Goal: Task Accomplishment & Management: Manage account settings

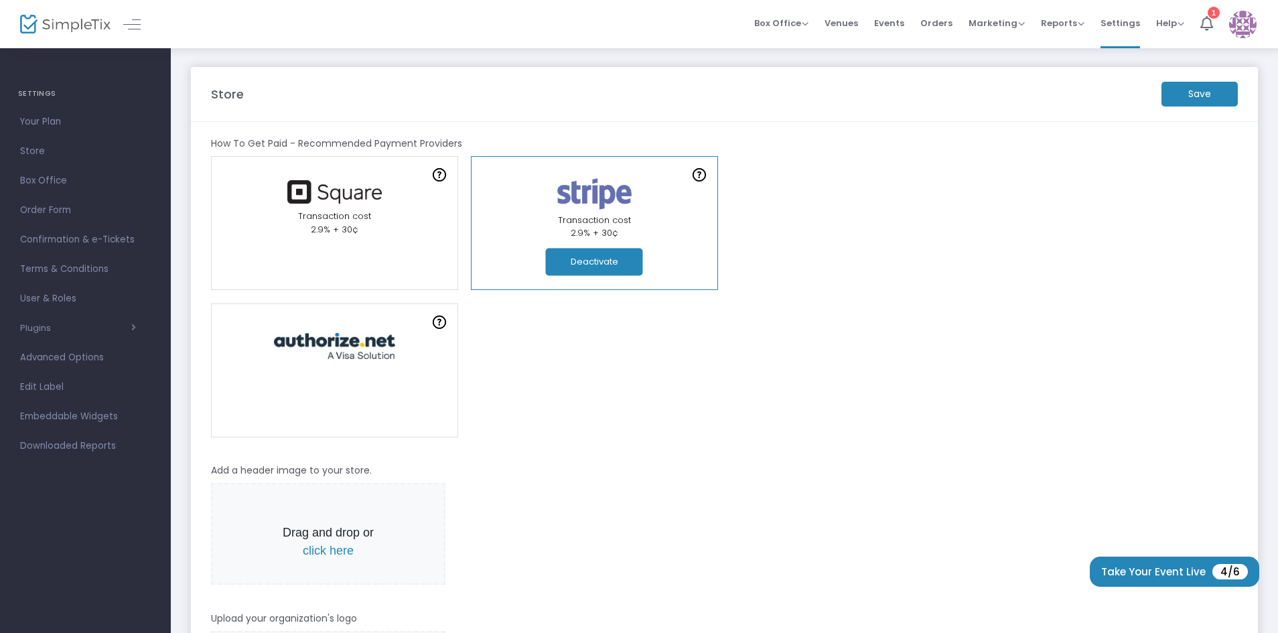
click at [1203, 94] on m-button "Save" at bounding box center [1200, 94] width 76 height 25
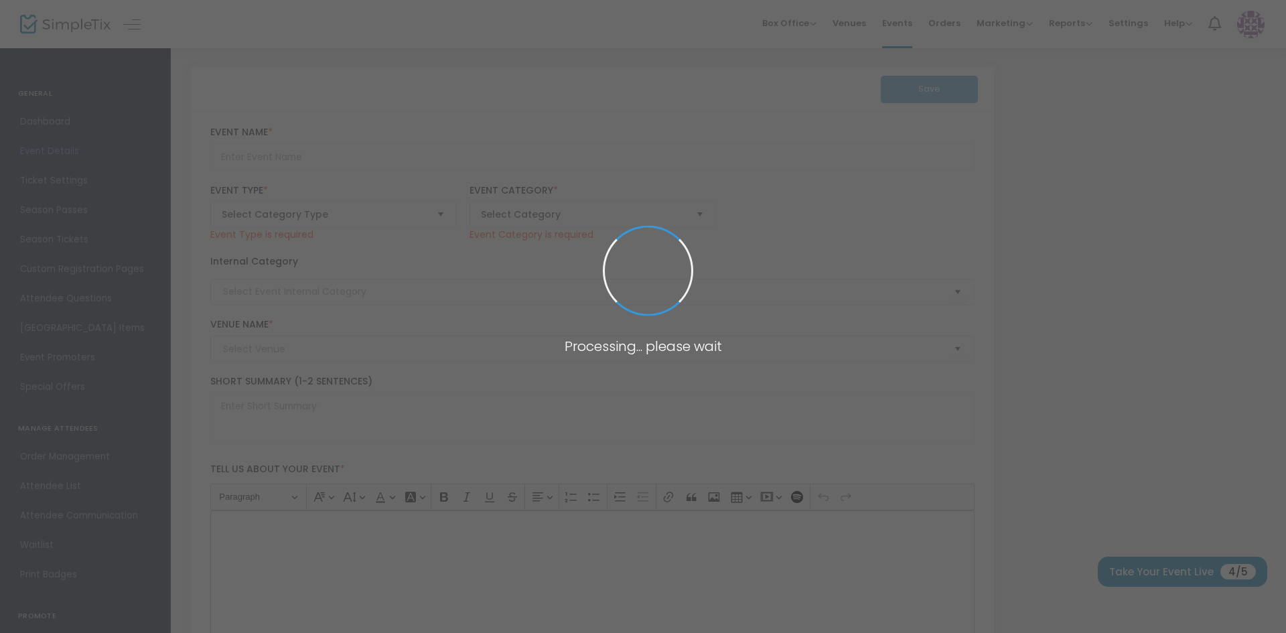
type input "Venus in Bells Renaissance : Grand Re-Opening Party"
type textarea "We’re delighted to invite you to the grand re-opening of Venus in Bells, now un…"
type input "Buy Tickets"
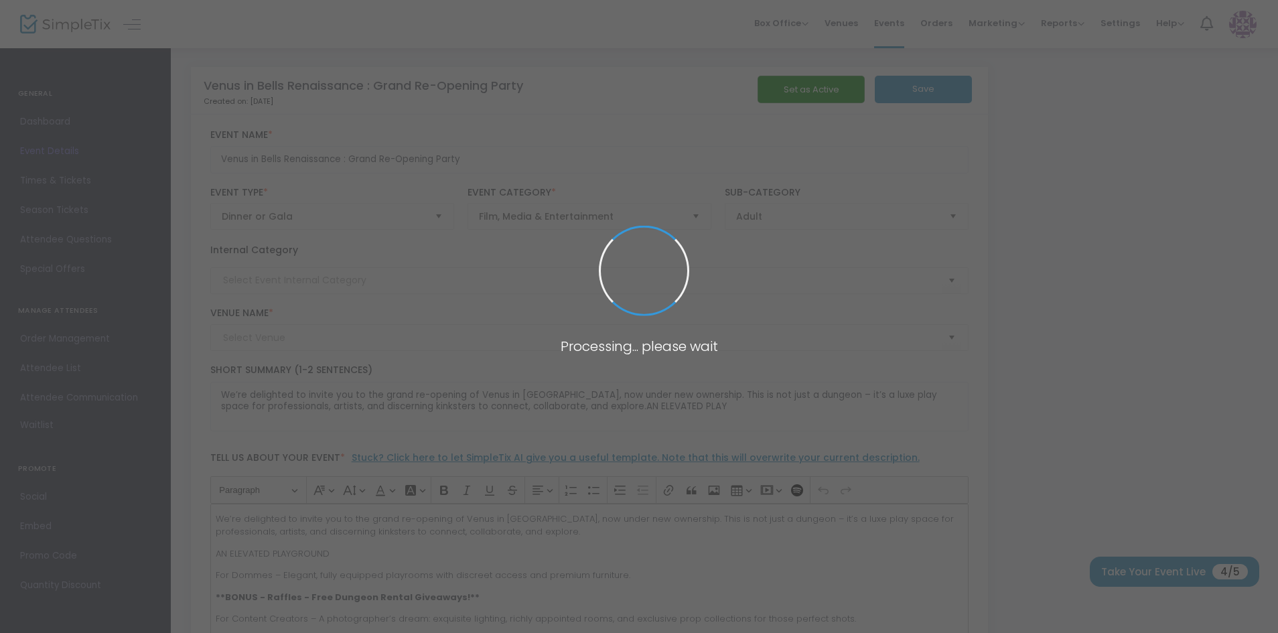
type input "Venus in Bells"
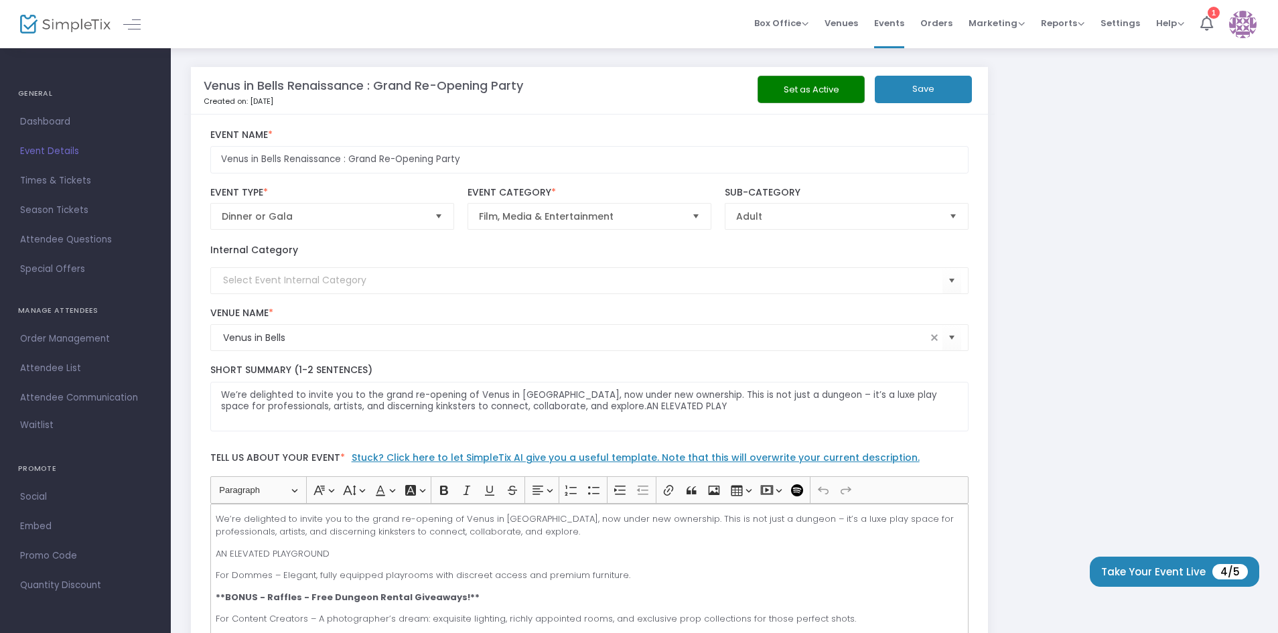
click at [1203, 23] on icon at bounding box center [1207, 23] width 13 height 15
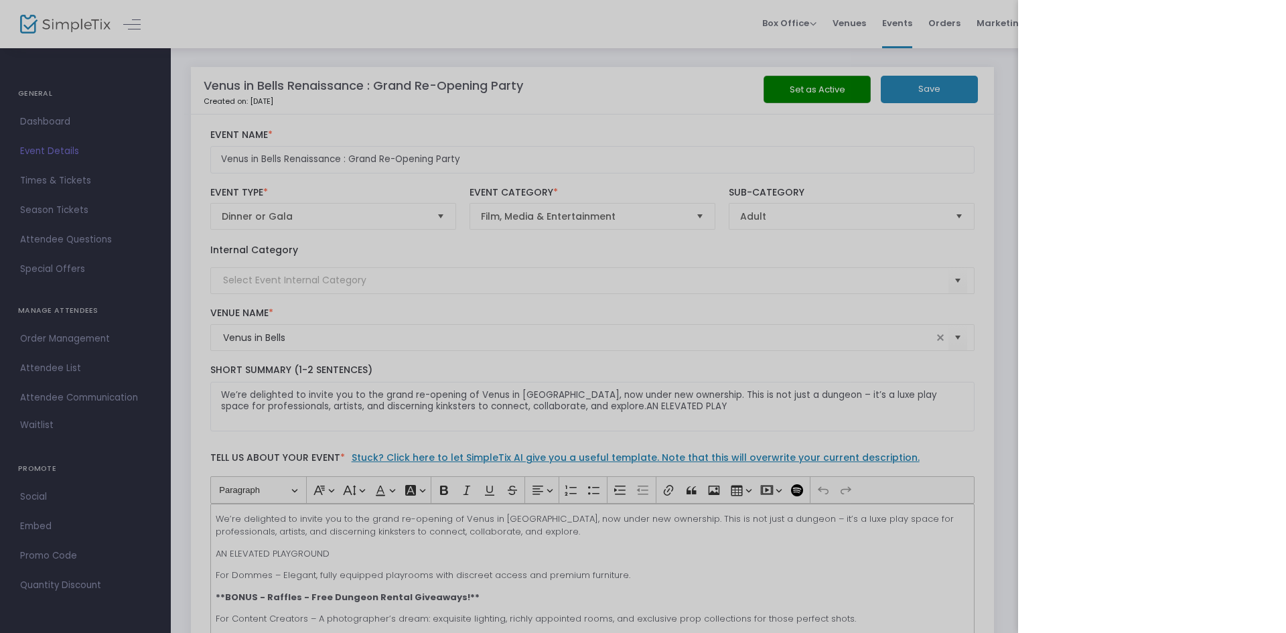
click at [820, 81] on div at bounding box center [643, 316] width 1286 height 633
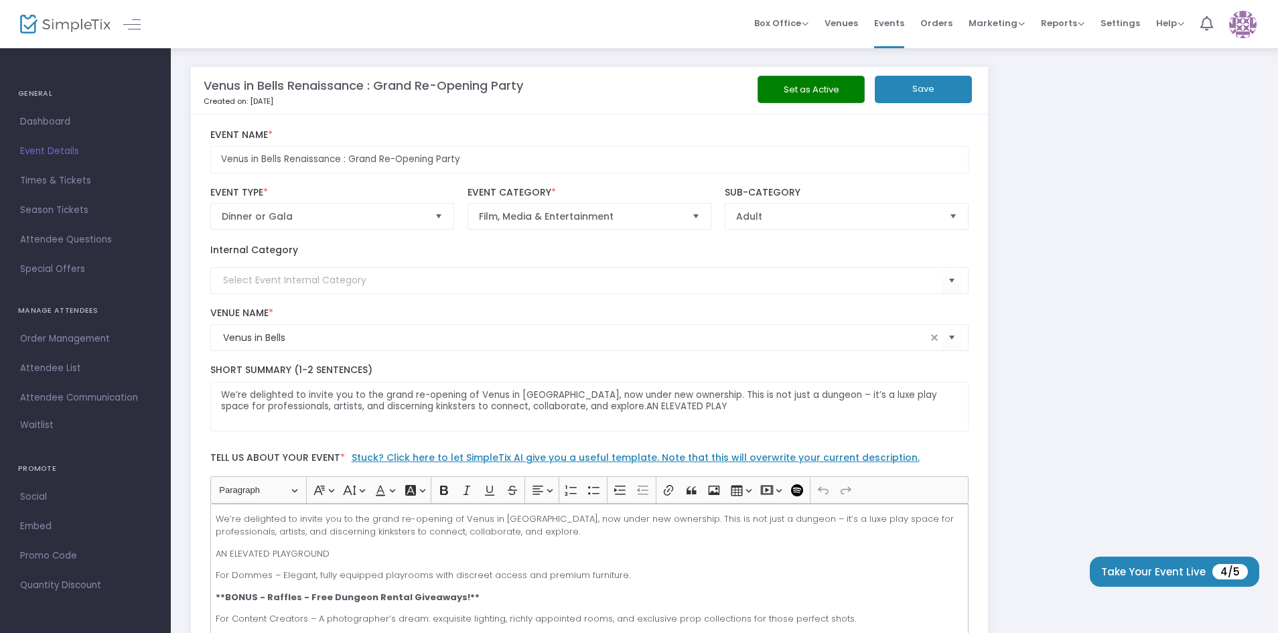
click at [951, 86] on button "Save" at bounding box center [923, 89] width 97 height 27
click at [839, 97] on button "Set as Active" at bounding box center [811, 89] width 107 height 27
click at [1183, 571] on button "Take Your Event Live 4/5" at bounding box center [1175, 572] width 170 height 30
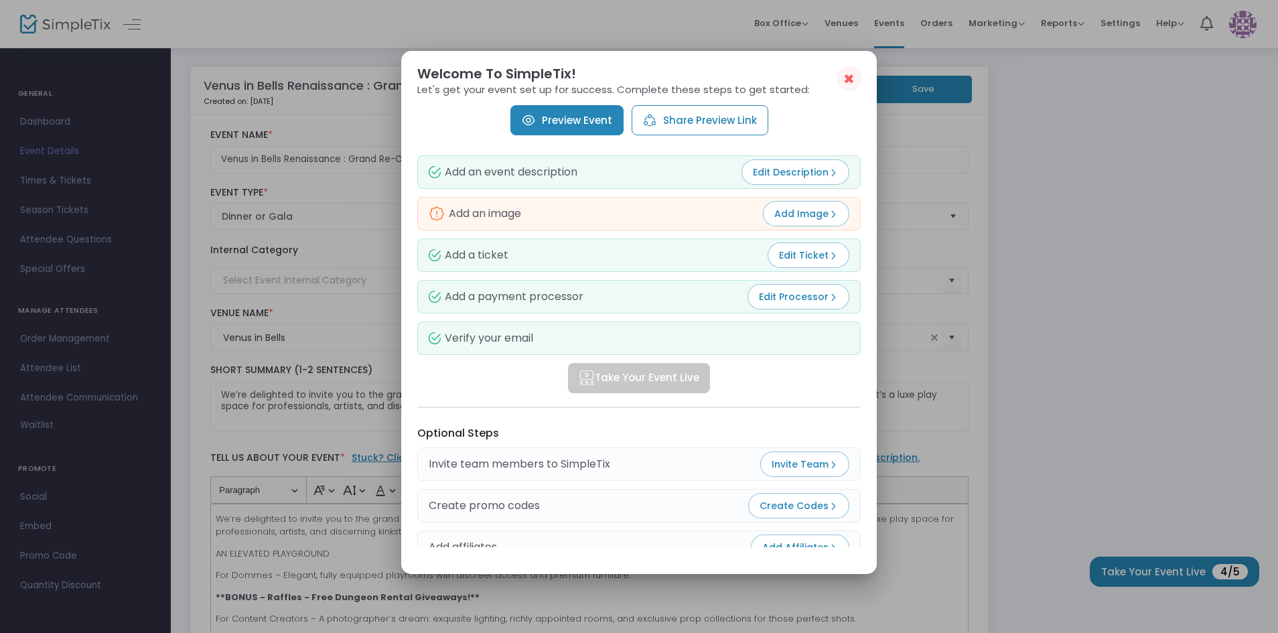
click at [433, 214] on img at bounding box center [437, 214] width 16 height 16
click at [834, 213] on img at bounding box center [833, 214] width 9 height 9
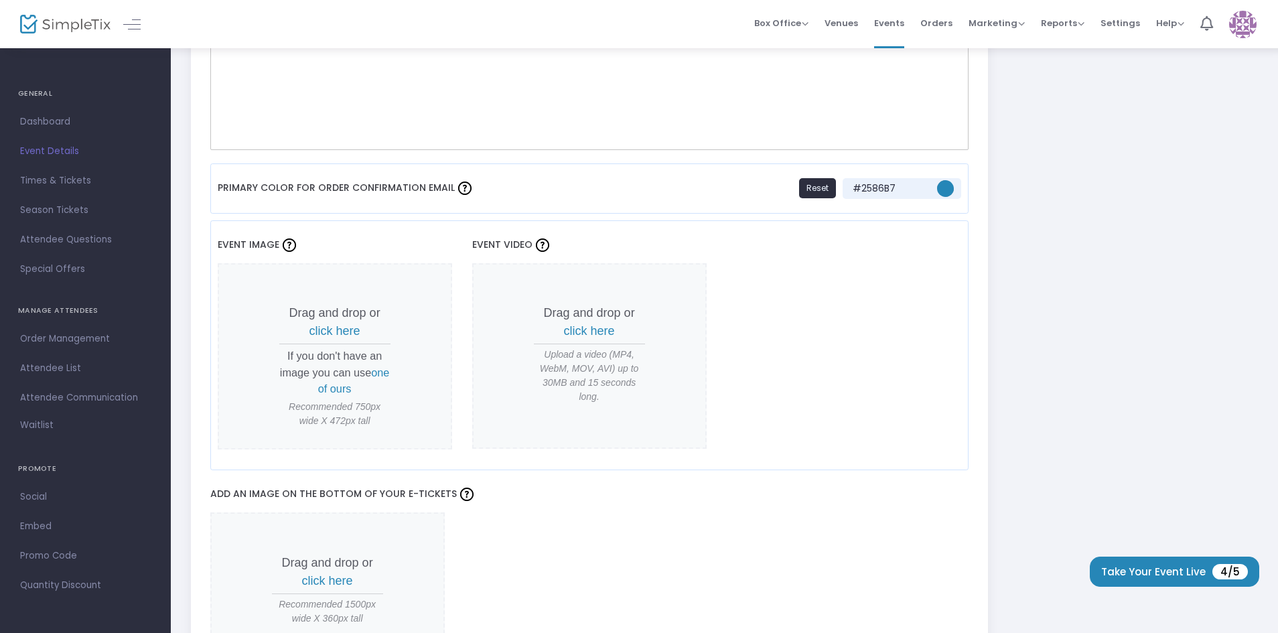
scroll to position [938, 0]
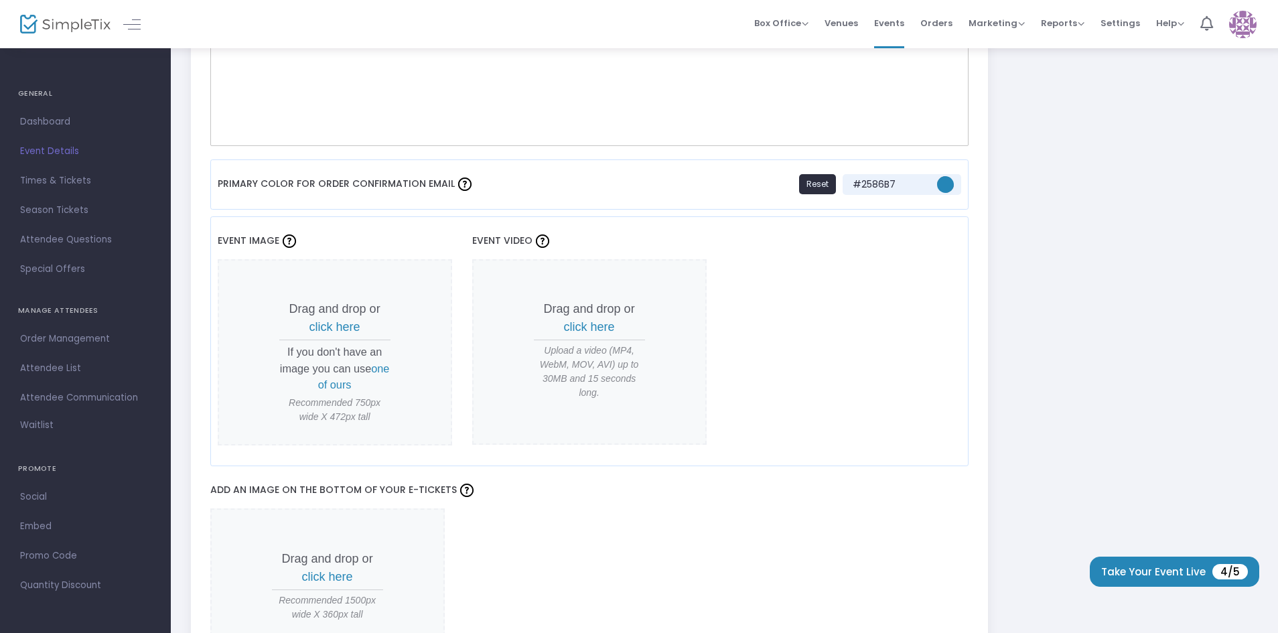
click at [334, 326] on span "click here" at bounding box center [335, 326] width 51 height 13
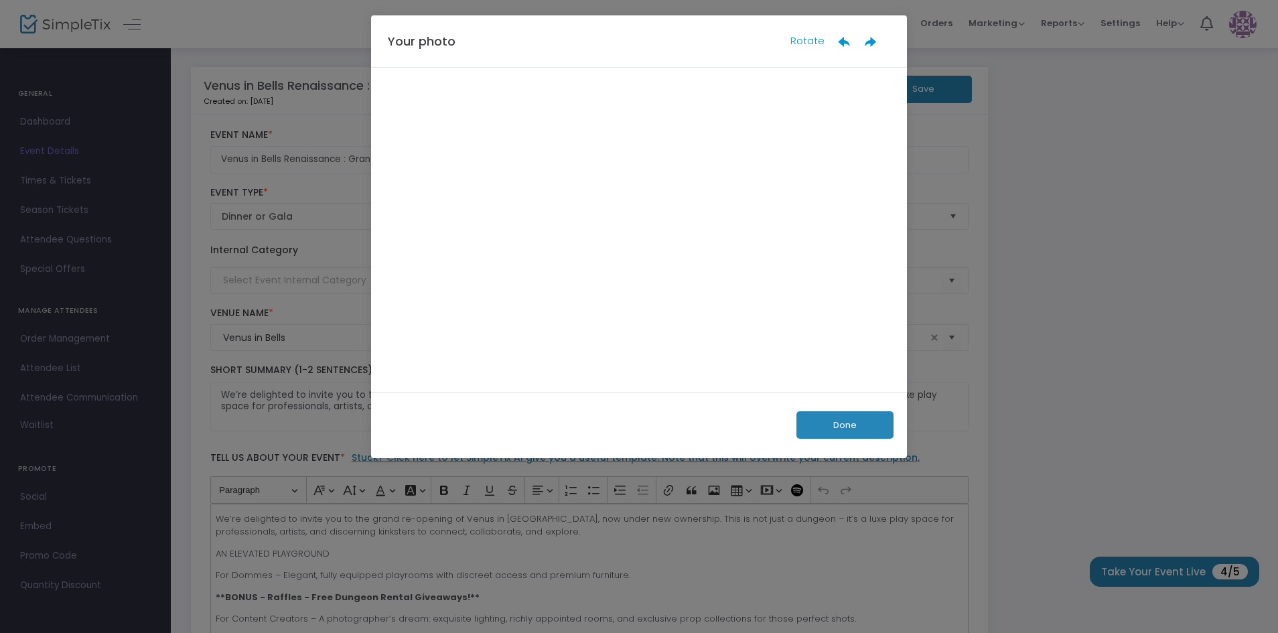
scroll to position [0, 0]
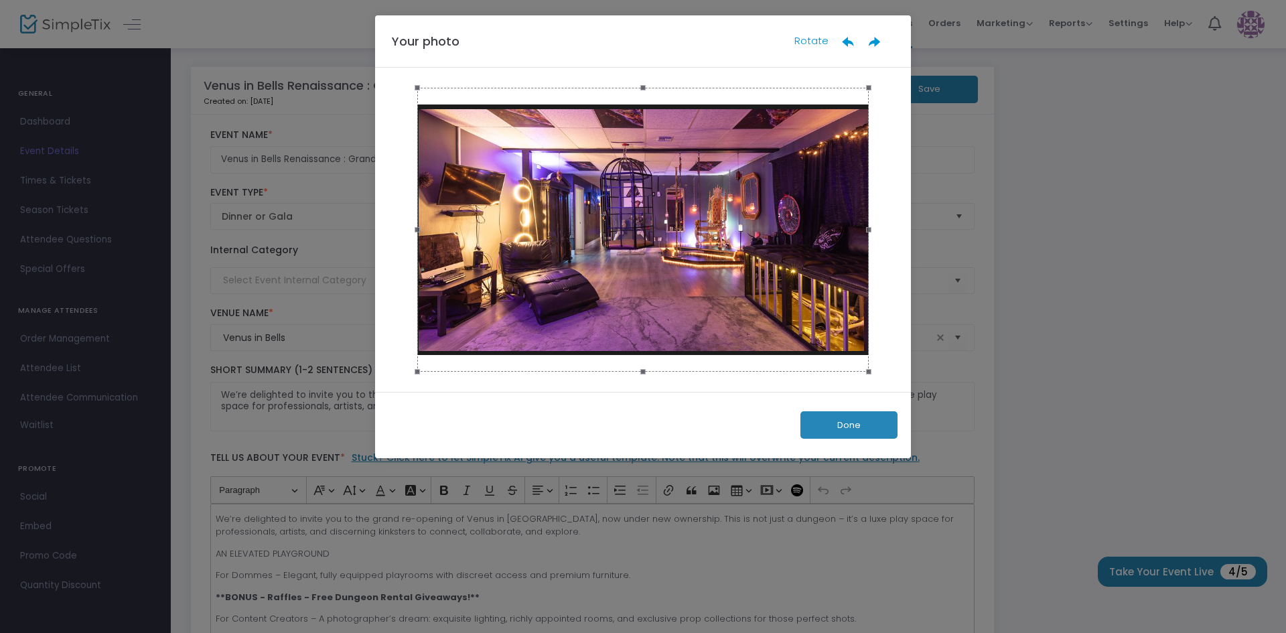
click at [846, 418] on button "Done" at bounding box center [849, 424] width 97 height 27
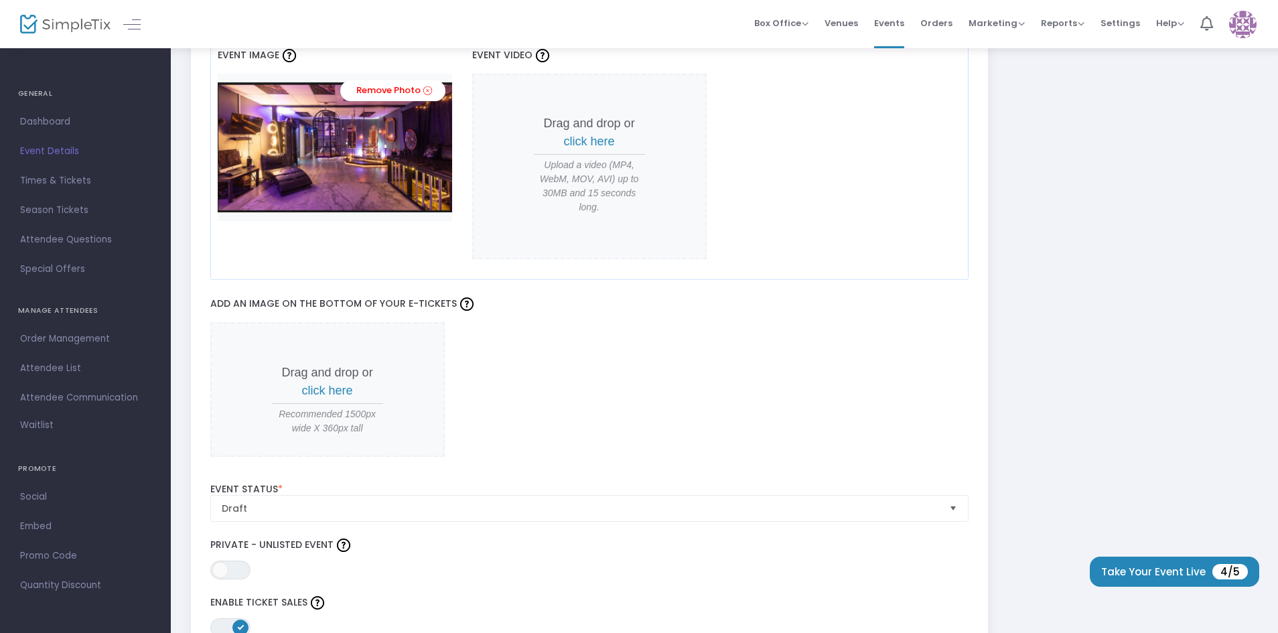
scroll to position [1139, 0]
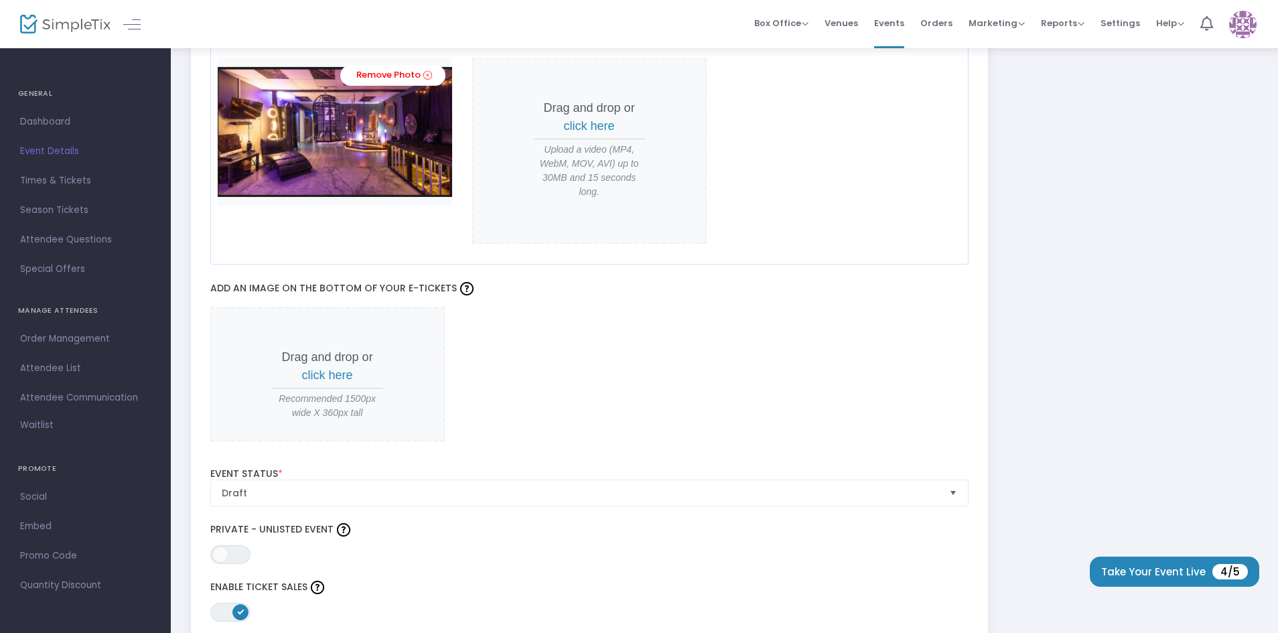
click at [957, 494] on span "Select" at bounding box center [954, 493] width 22 height 22
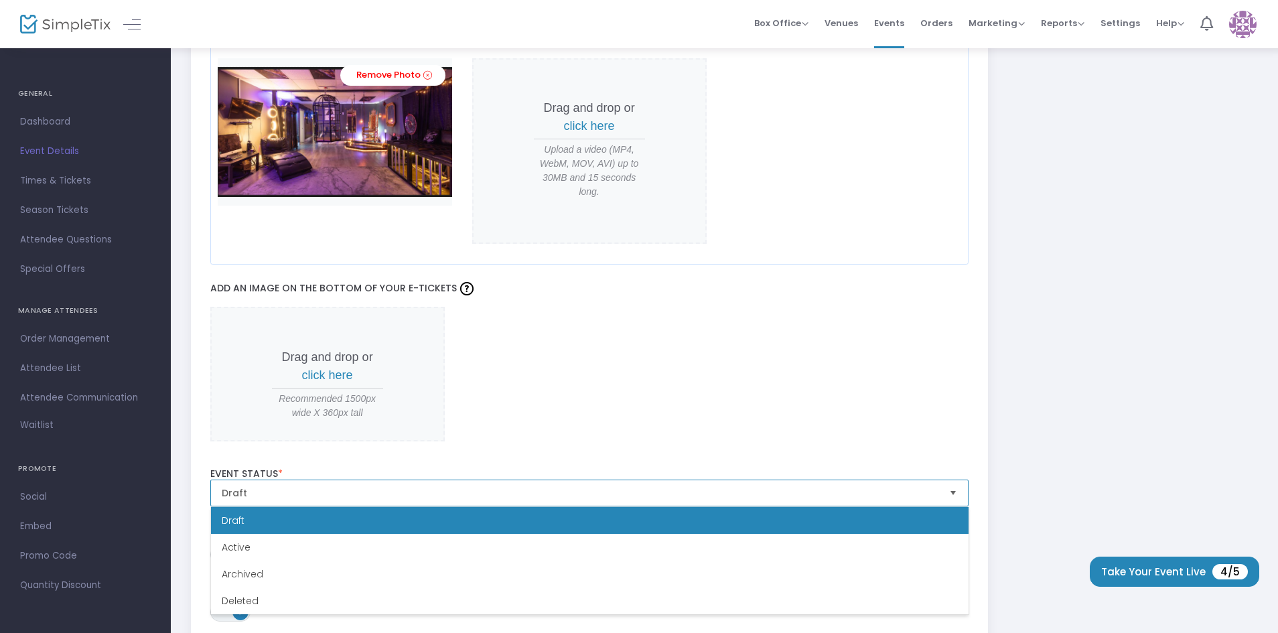
click at [240, 541] on span "Active" at bounding box center [236, 547] width 29 height 13
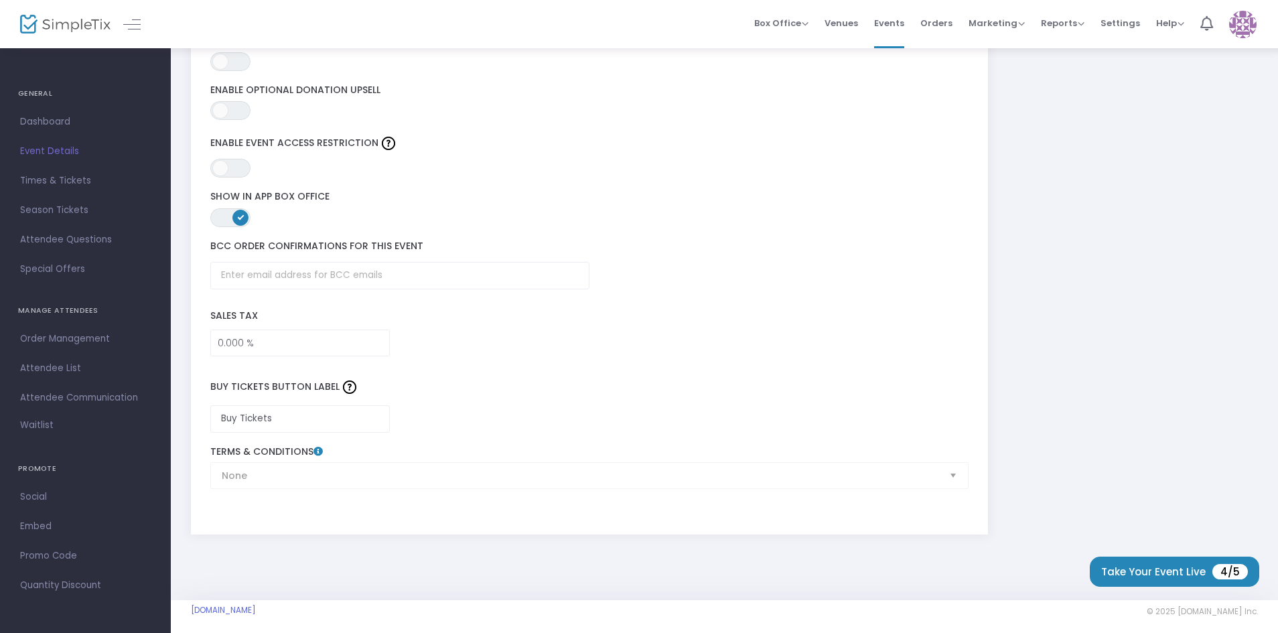
scroll to position [1946, 0]
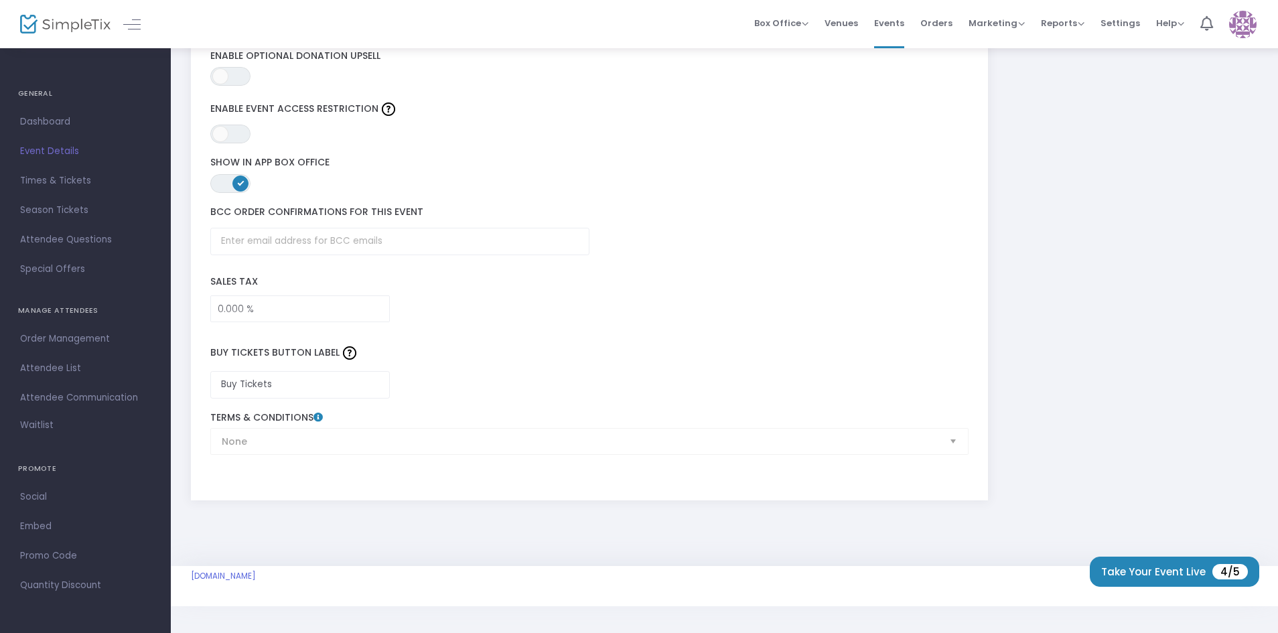
click at [1150, 573] on button "Take Your Event Live 4/5" at bounding box center [1175, 572] width 170 height 30
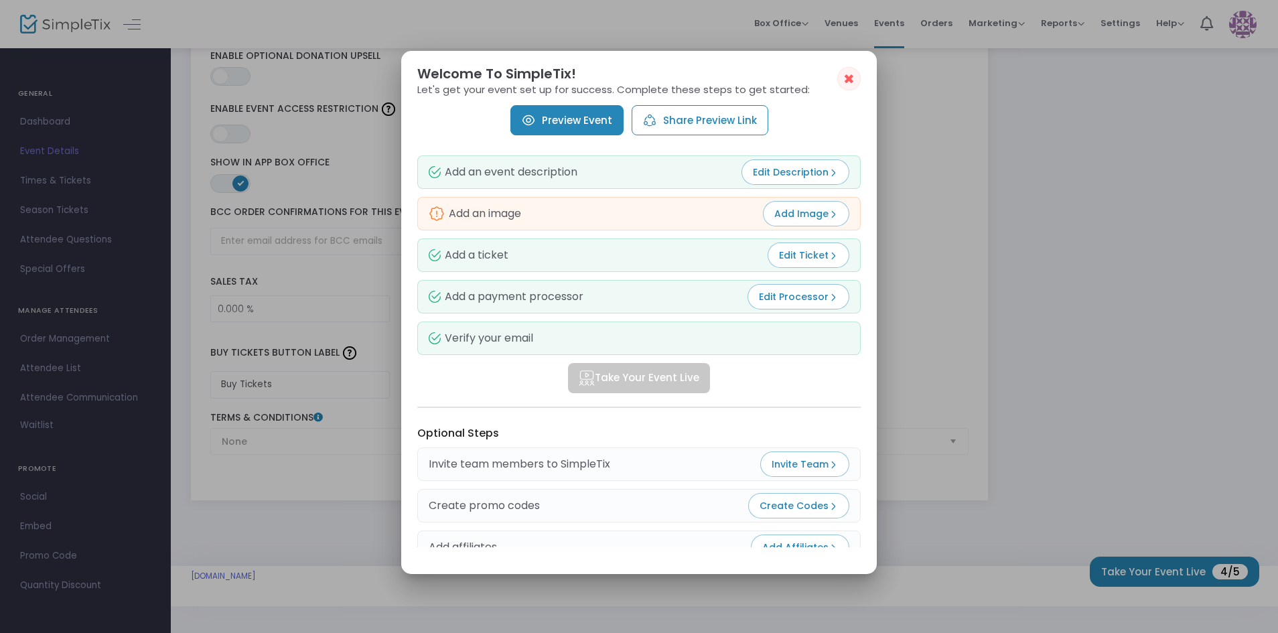
click at [824, 218] on span "Add Image" at bounding box center [807, 213] width 64 height 13
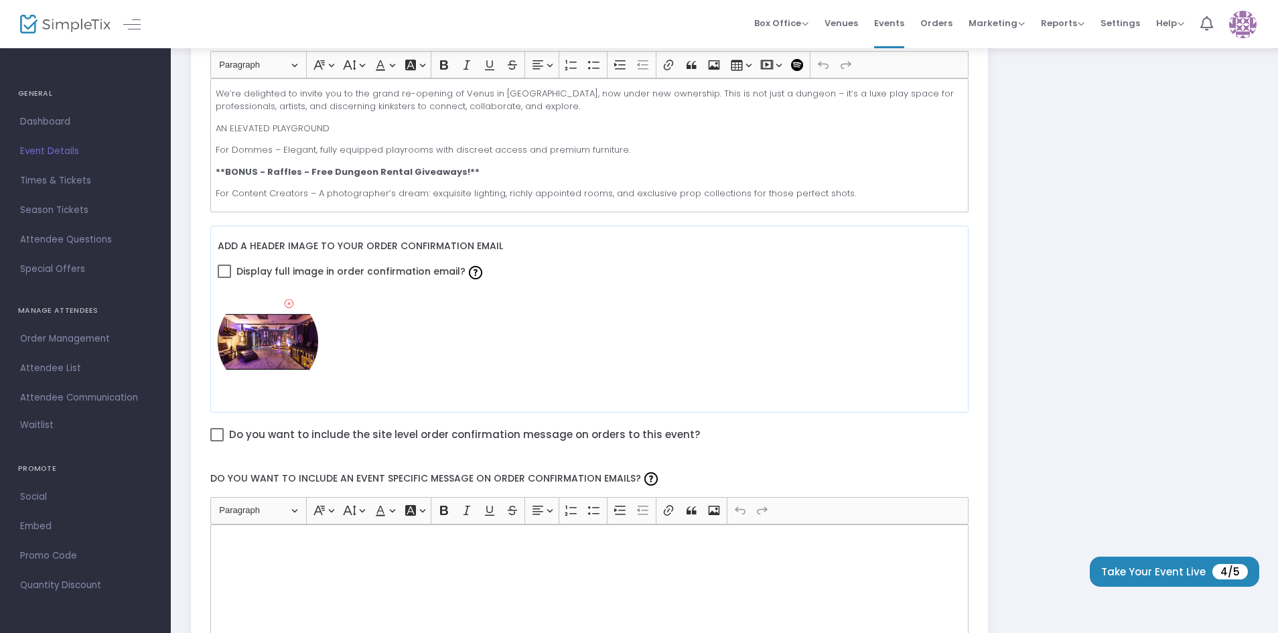
scroll to position [405, 0]
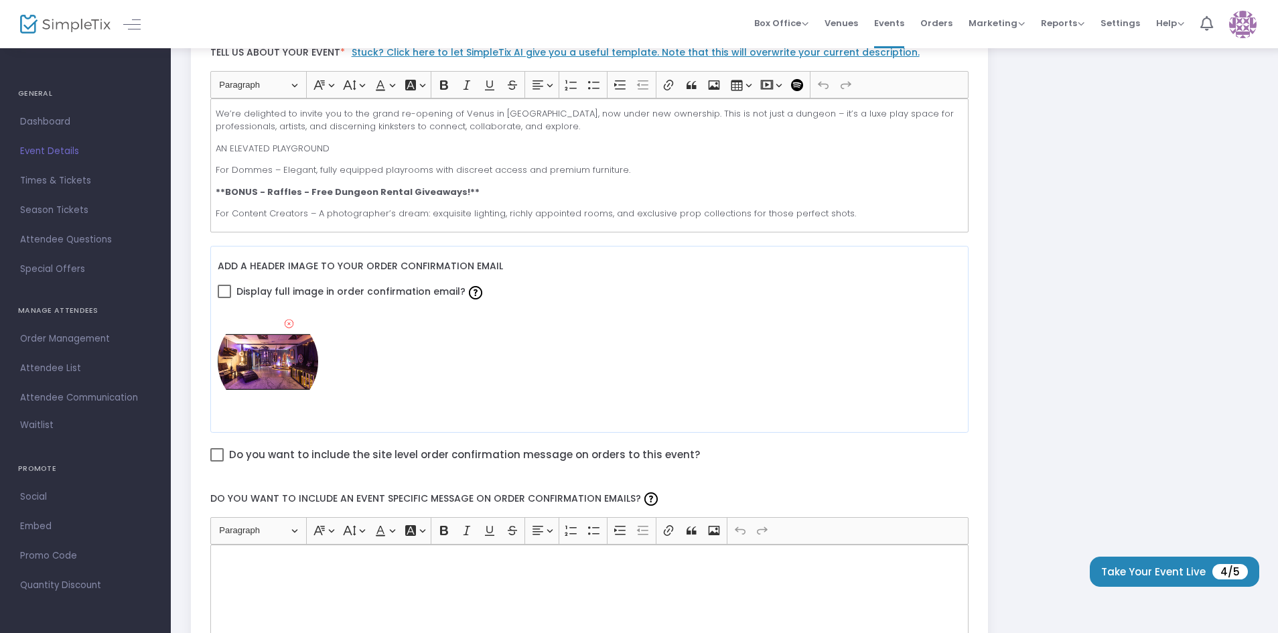
click at [294, 326] on img at bounding box center [268, 362] width 101 height 101
click at [288, 324] on icon at bounding box center [289, 324] width 9 height 13
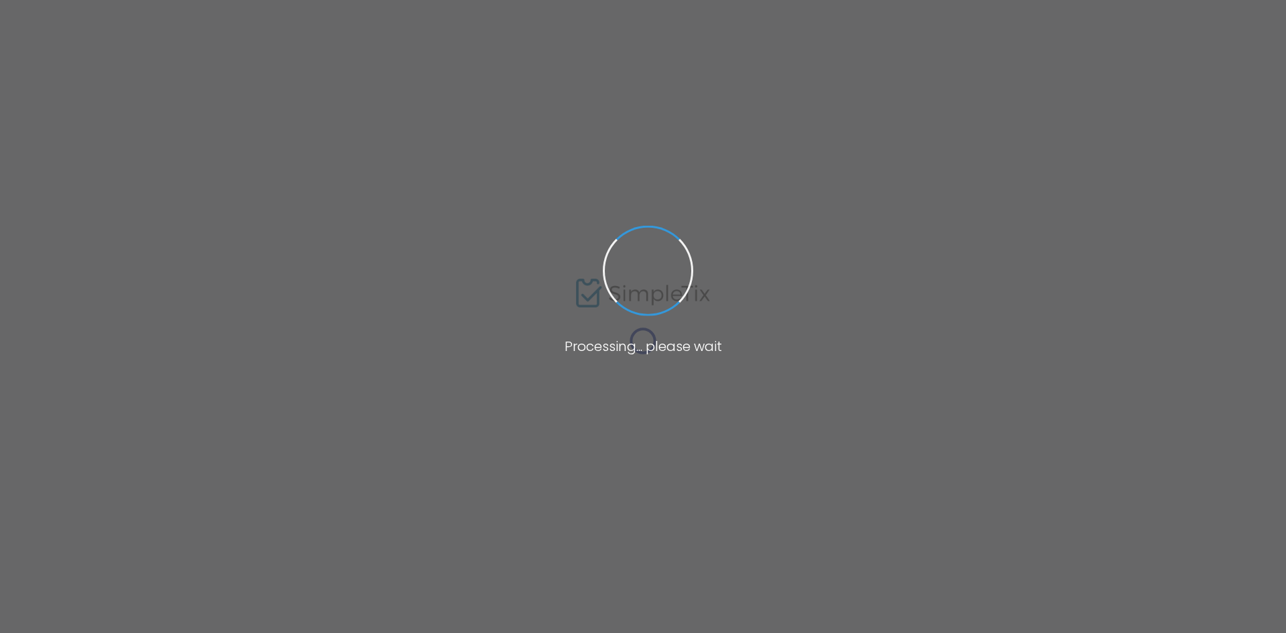
type input "Venus in Bells"
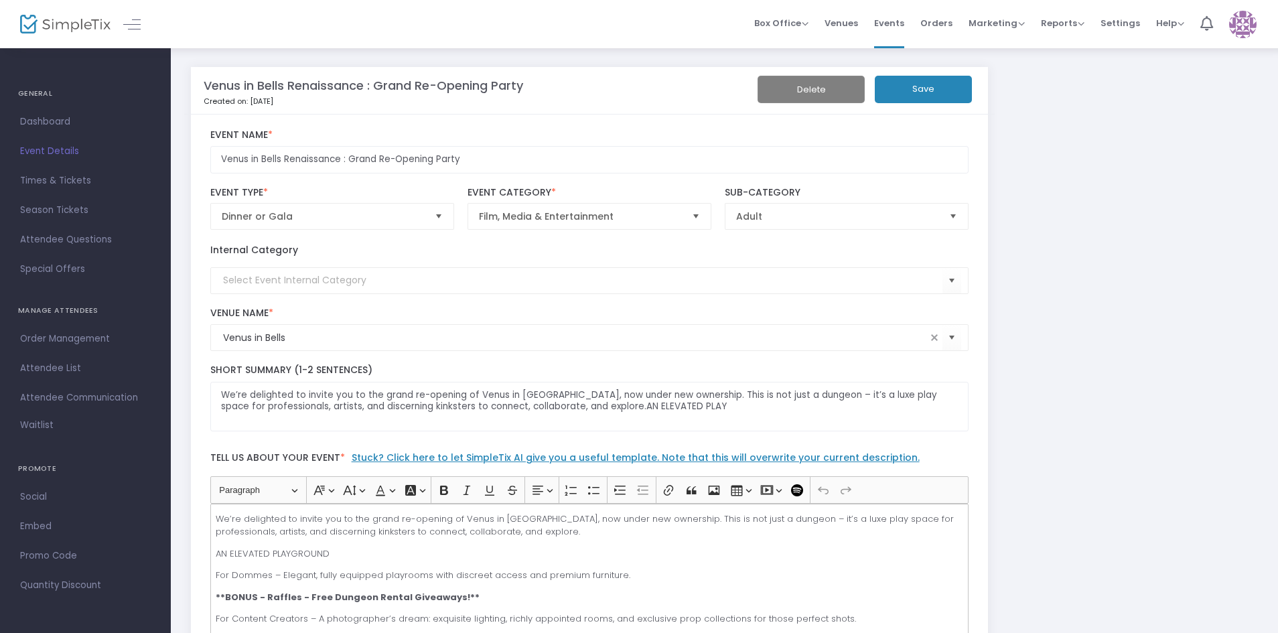
click at [46, 113] on link "Dashboard" at bounding box center [85, 121] width 171 height 29
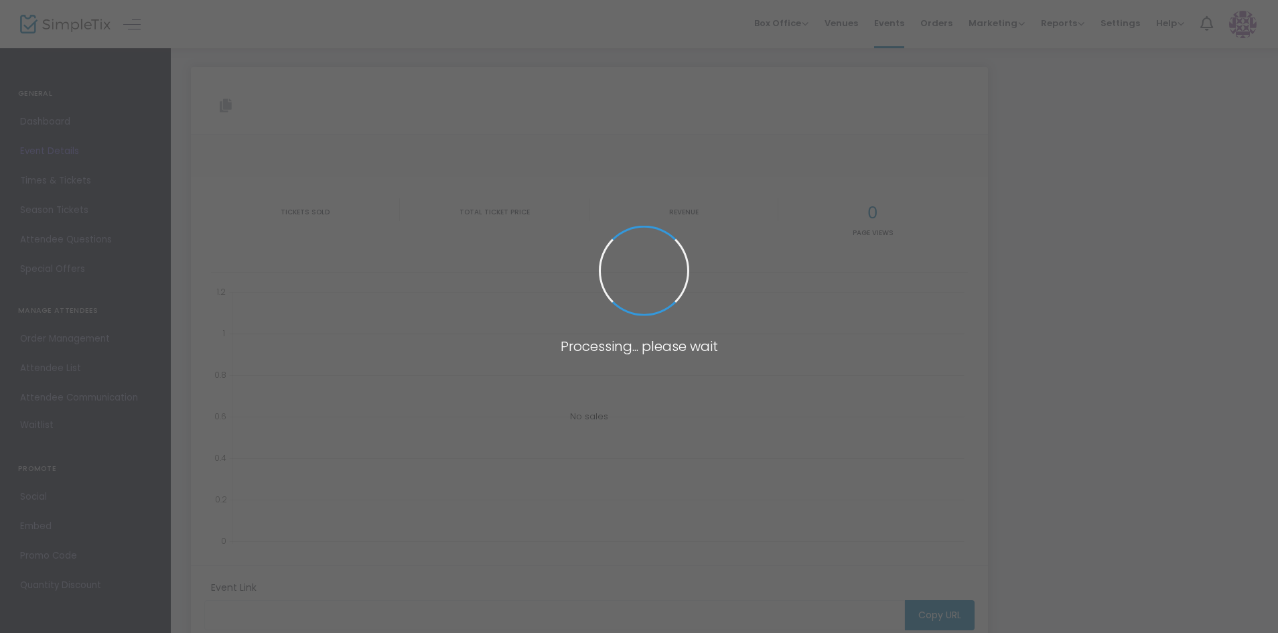
type input "https://www.simpletix.com/e/venus-in-bells-renaissance-grand-re-openin-tickets-…"
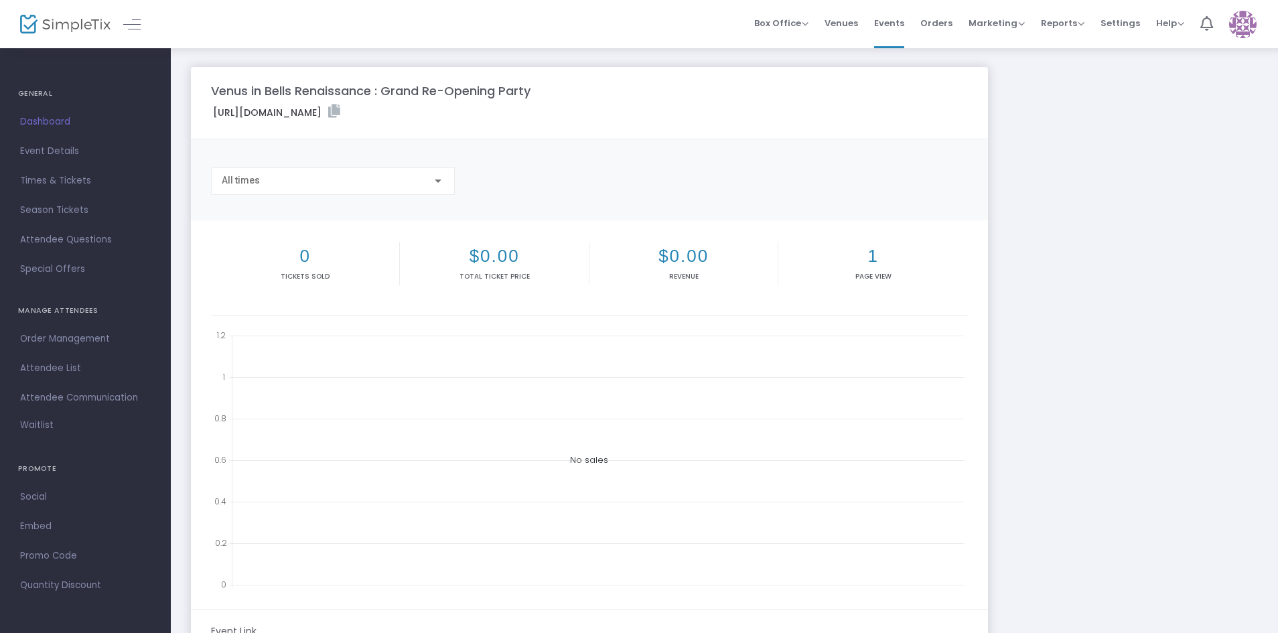
click at [783, 24] on span "Box Office" at bounding box center [781, 23] width 54 height 13
click at [1234, 23] on img at bounding box center [1242, 24] width 27 height 27
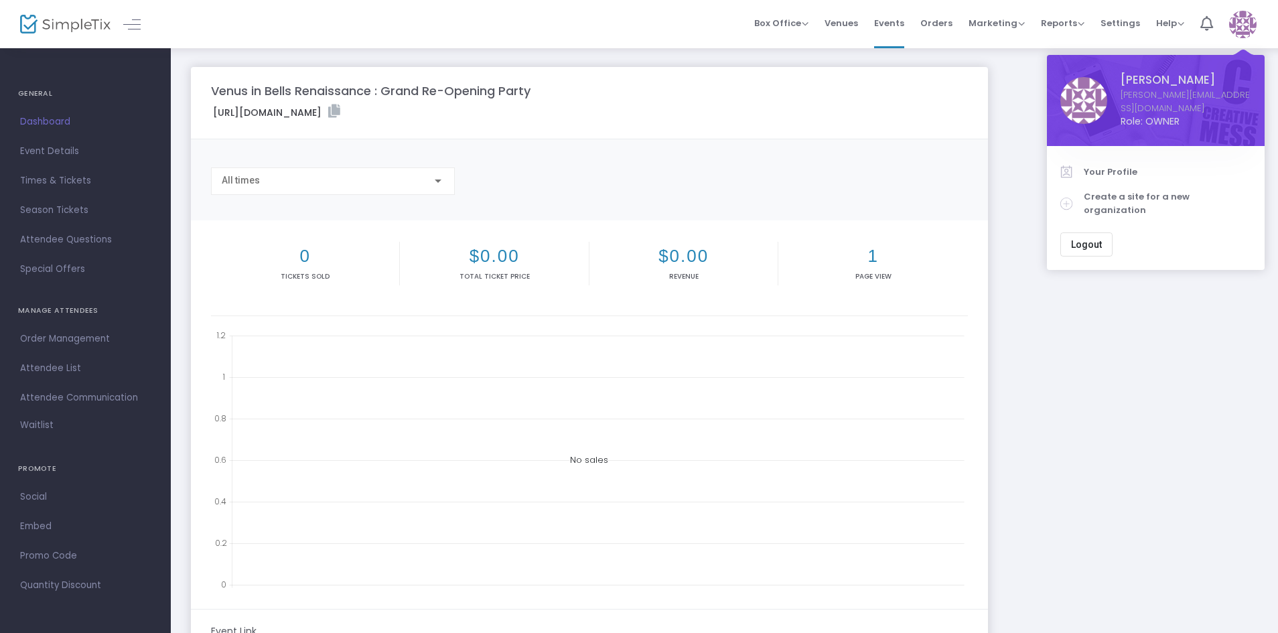
scroll to position [214, 0]
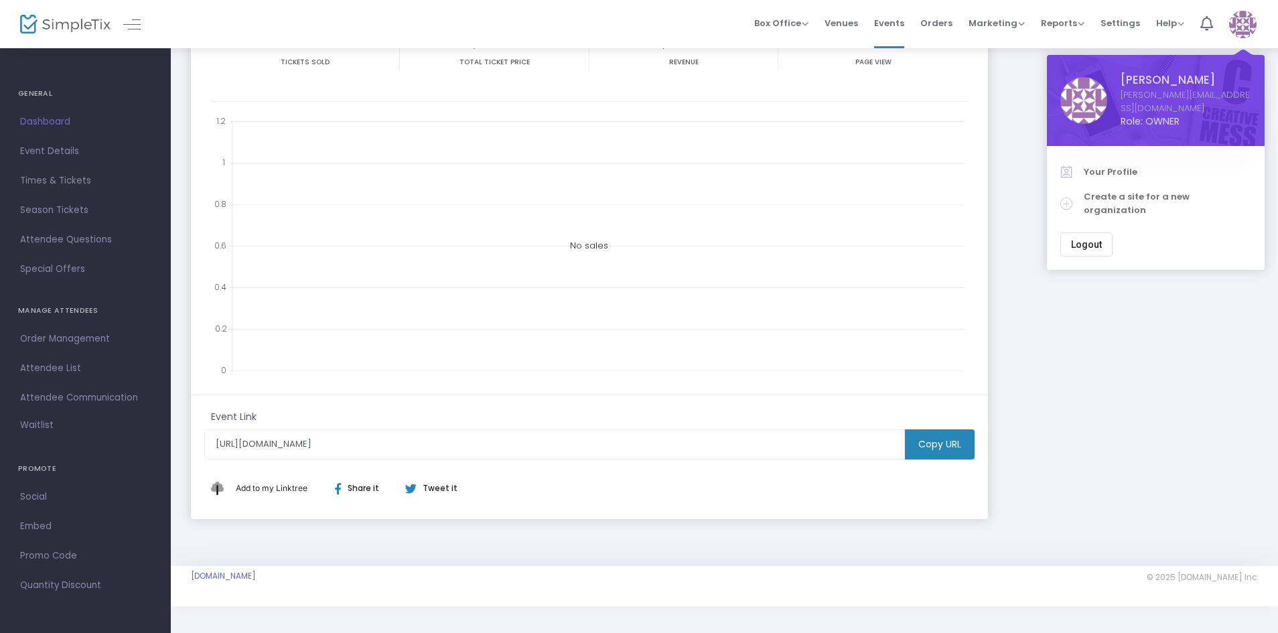
click at [75, 21] on img at bounding box center [65, 24] width 90 height 19
